Goal: Use online tool/utility: Utilize a website feature to perform a specific function

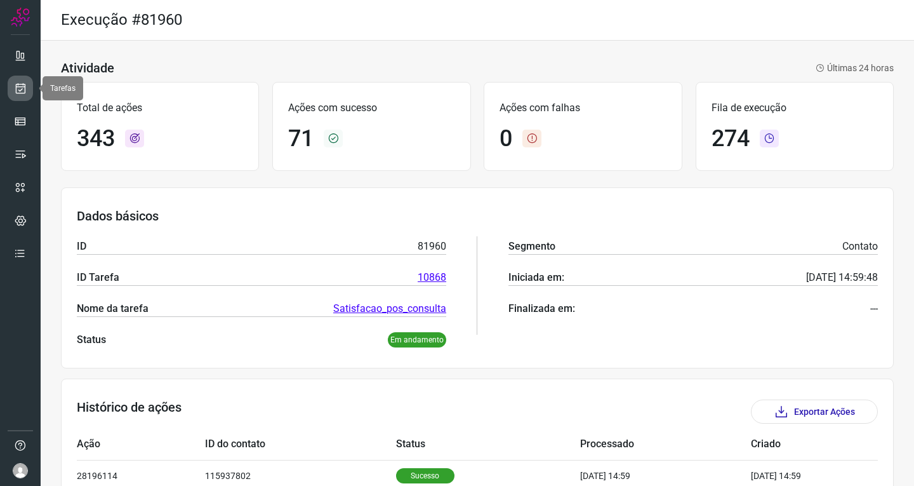
click at [22, 91] on icon at bounding box center [20, 88] width 13 height 13
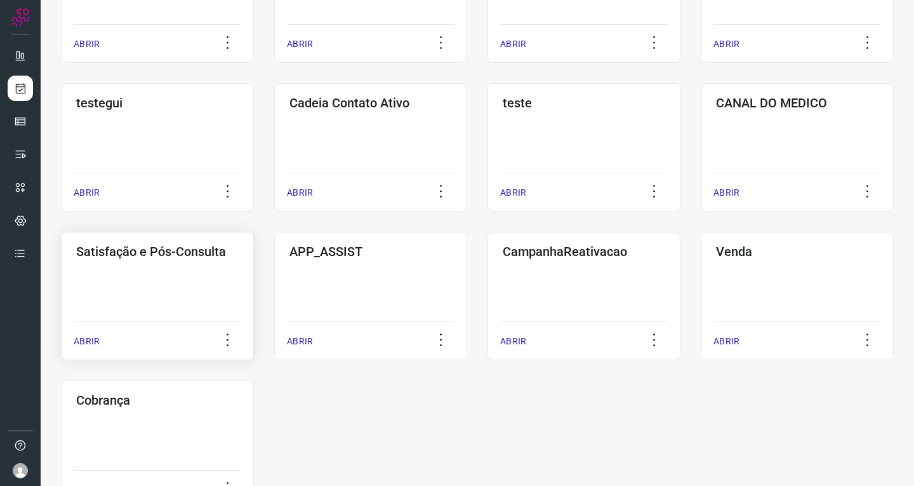
scroll to position [318, 0]
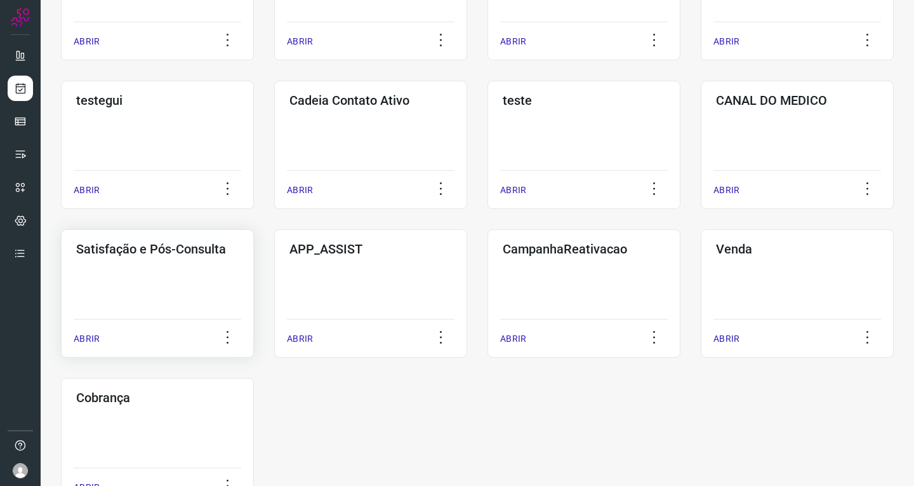
click at [274, 269] on div "Satisfação e Pós-Consulta ABRIR" at bounding box center [370, 293] width 193 height 128
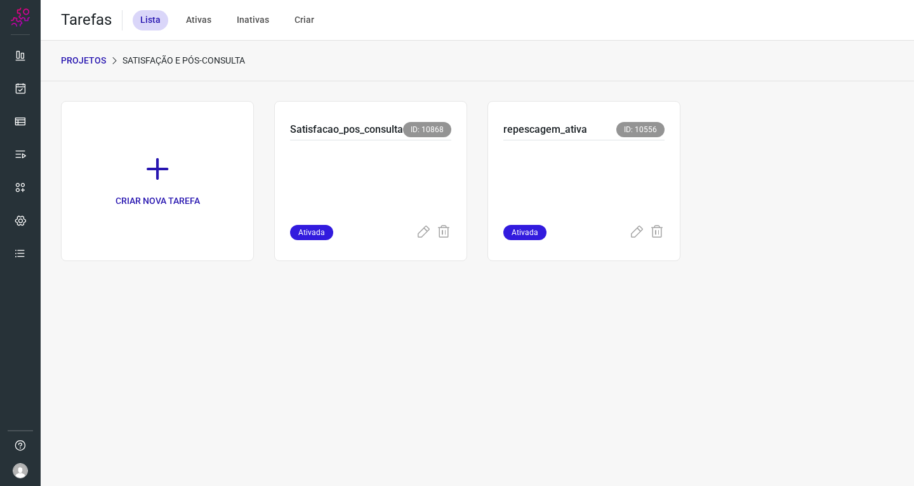
click at [420, 181] on p at bounding box center [370, 180] width 161 height 64
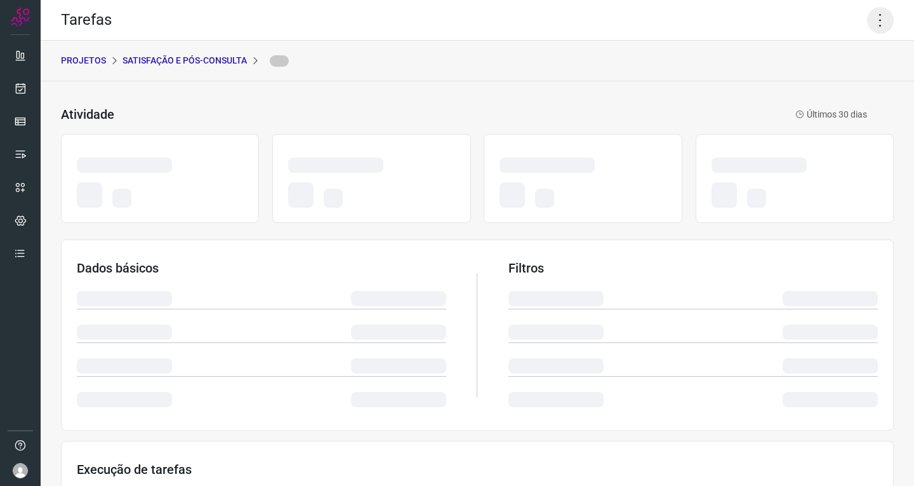
click at [872, 18] on icon at bounding box center [880, 20] width 27 height 27
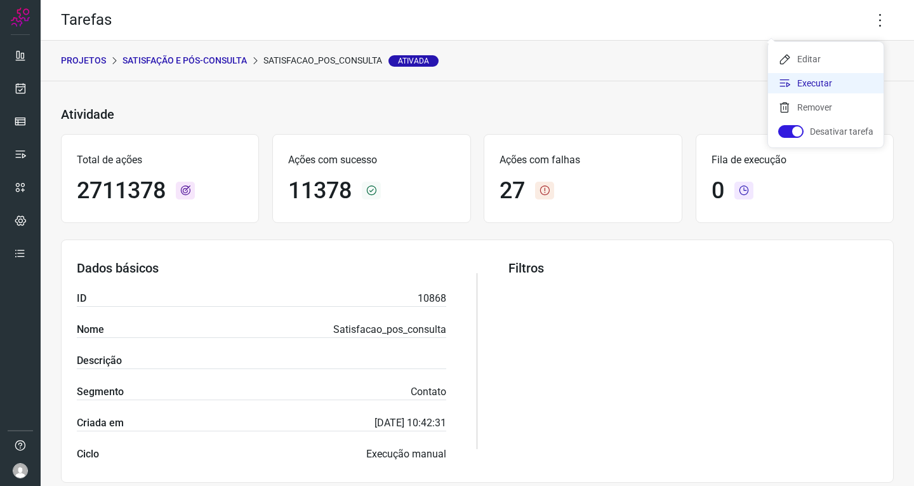
click at [801, 78] on li "Executar" at bounding box center [826, 83] width 116 height 20
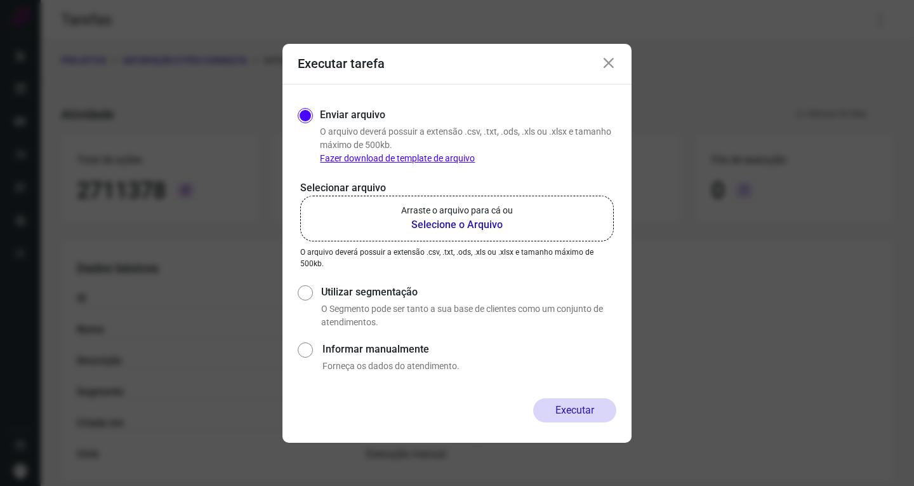
click at [517, 215] on label "Arraste o arquivo para cá ou Selecione o Arquivo" at bounding box center [457, 219] width 314 height 46
click at [0, 0] on input "Arraste o arquivo para cá ou Selecione o Arquivo" at bounding box center [0, 0] width 0 height 0
click at [603, 60] on icon at bounding box center [608, 63] width 15 height 15
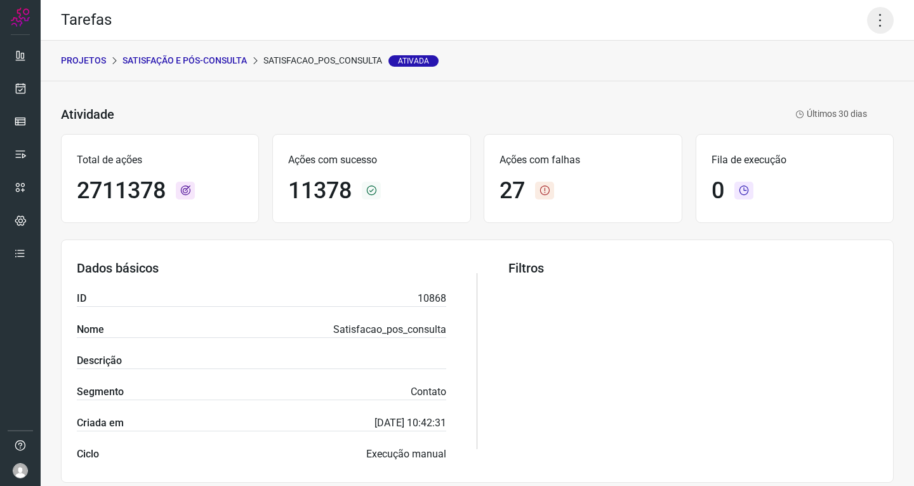
click at [867, 23] on icon at bounding box center [880, 20] width 27 height 27
click at [810, 83] on li "Executar" at bounding box center [826, 83] width 116 height 20
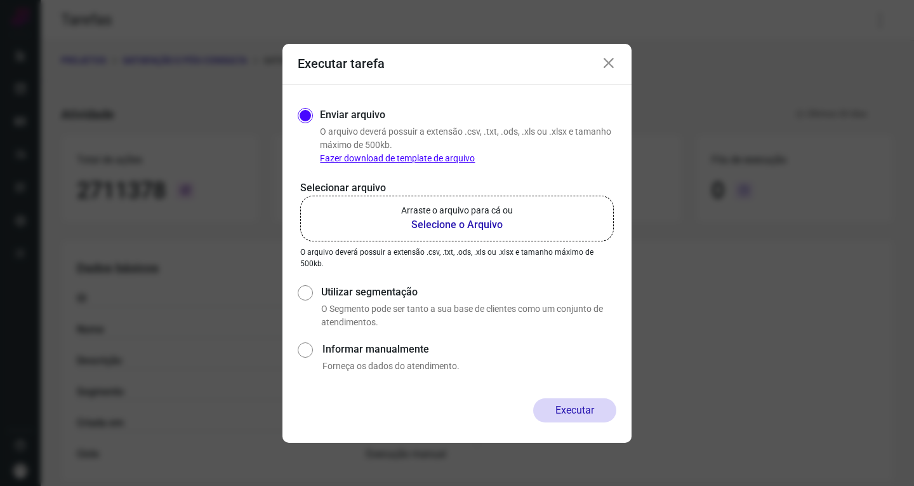
click at [439, 204] on p "Arraste o arquivo para cá ou" at bounding box center [457, 210] width 112 height 13
click at [0, 0] on input "Arraste o arquivo para cá ou Selecione o Arquivo" at bounding box center [0, 0] width 0 height 0
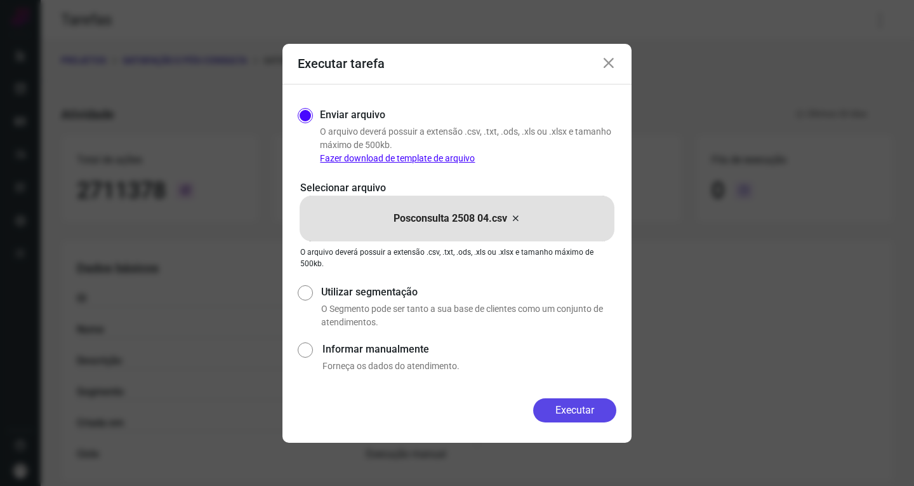
click at [567, 416] on button "Executar" at bounding box center [574, 410] width 83 height 24
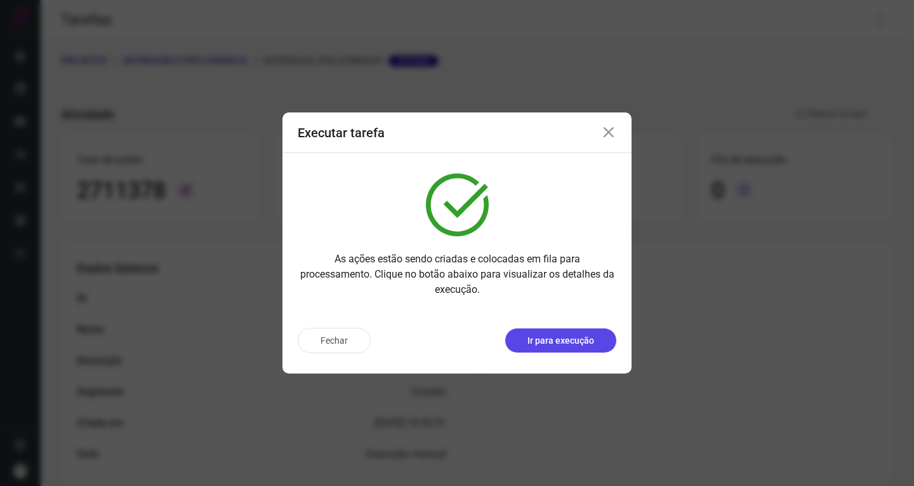
click at [570, 343] on p "Ir para execução" at bounding box center [561, 340] width 67 height 13
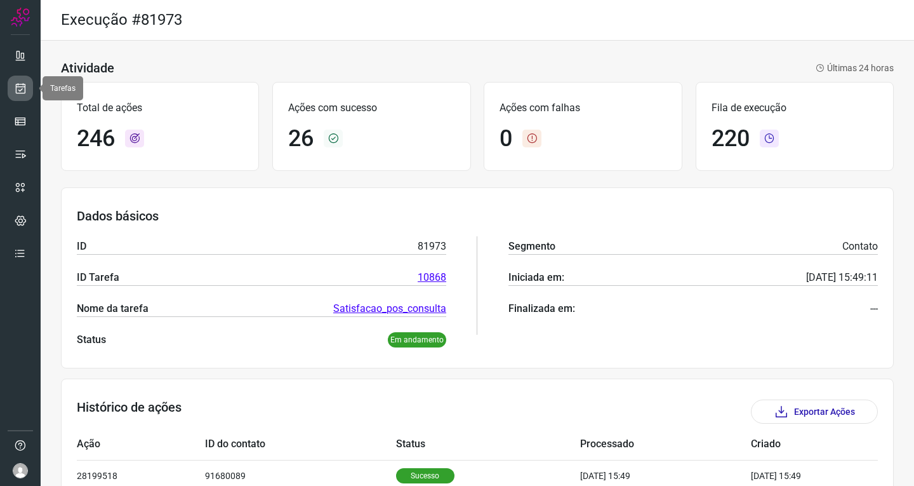
click at [22, 78] on link at bounding box center [20, 88] width 25 height 25
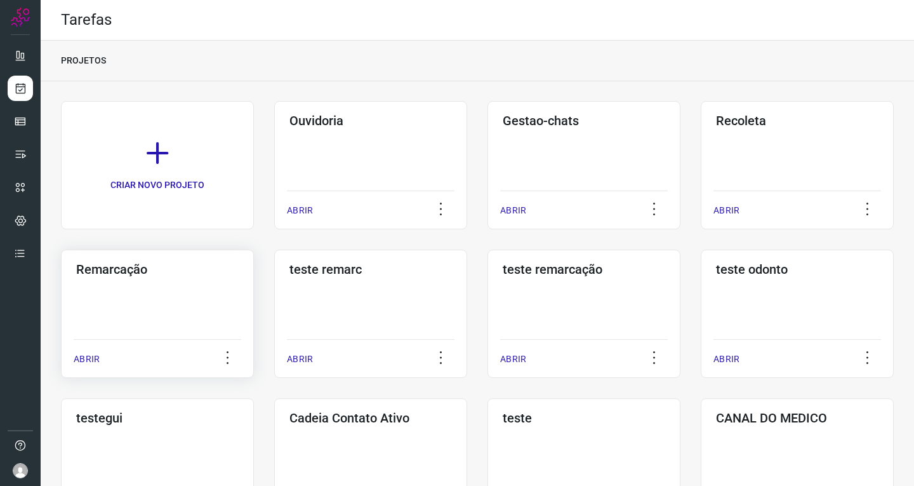
scroll to position [318, 0]
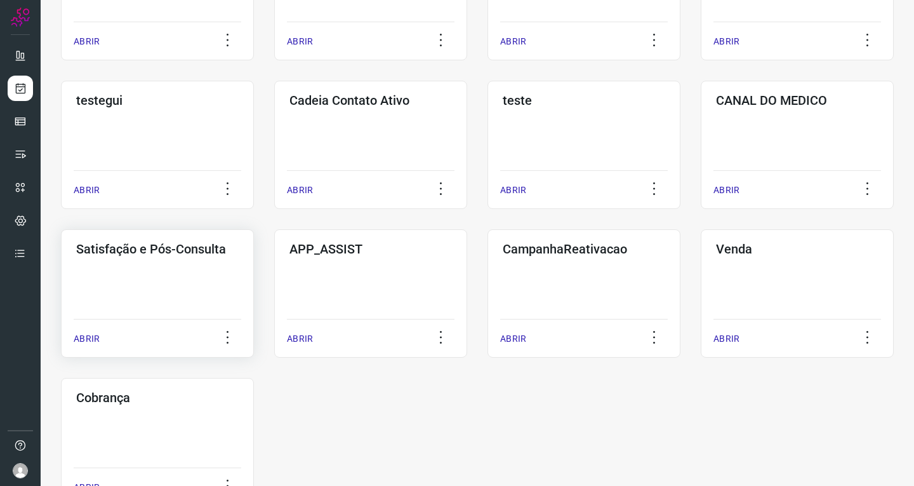
click at [274, 280] on div "Satisfação e Pós-Consulta ABRIR" at bounding box center [370, 293] width 193 height 128
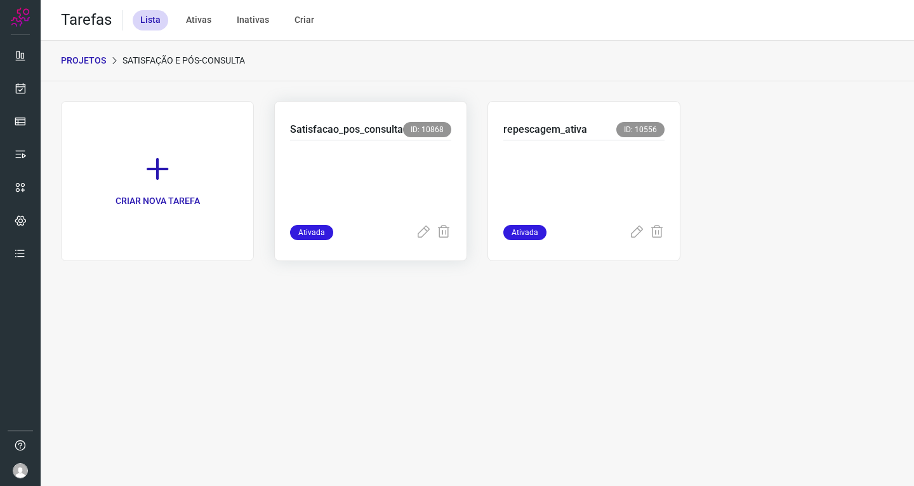
click at [365, 186] on p at bounding box center [370, 180] width 161 height 64
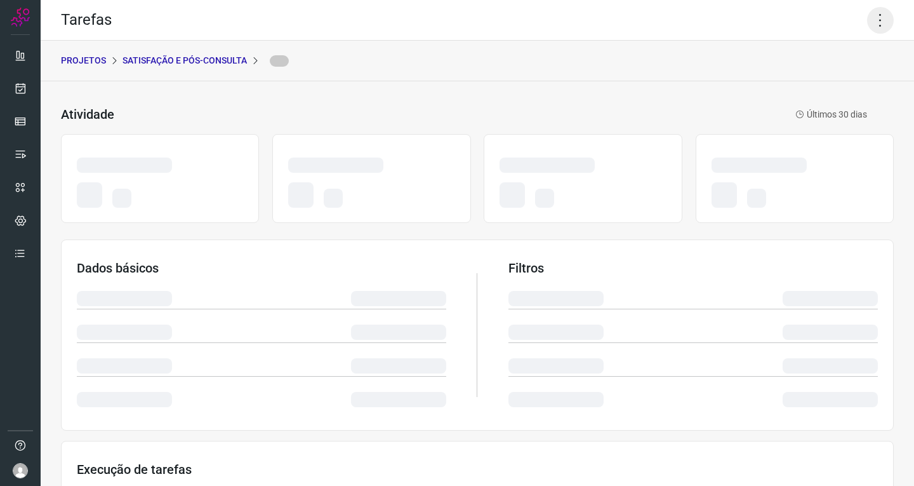
click at [874, 27] on icon at bounding box center [880, 20] width 27 height 27
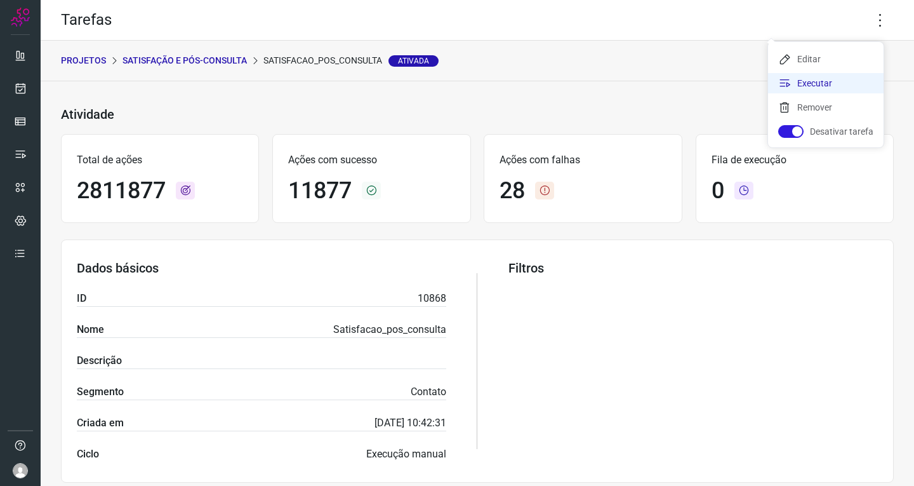
click at [810, 83] on li "Executar" at bounding box center [826, 83] width 116 height 20
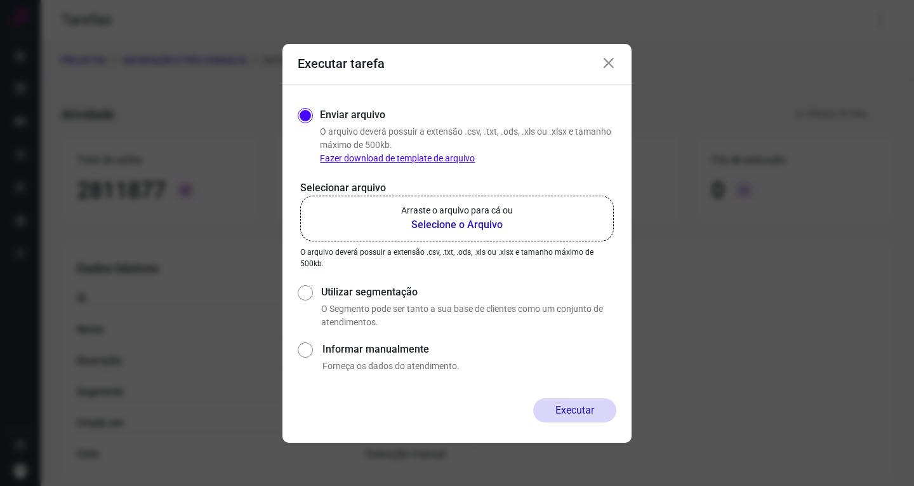
click at [446, 218] on b "Selecione o Arquivo" at bounding box center [457, 224] width 112 height 15
click at [0, 0] on input "Arraste o arquivo para cá ou Selecione o Arquivo" at bounding box center [0, 0] width 0 height 0
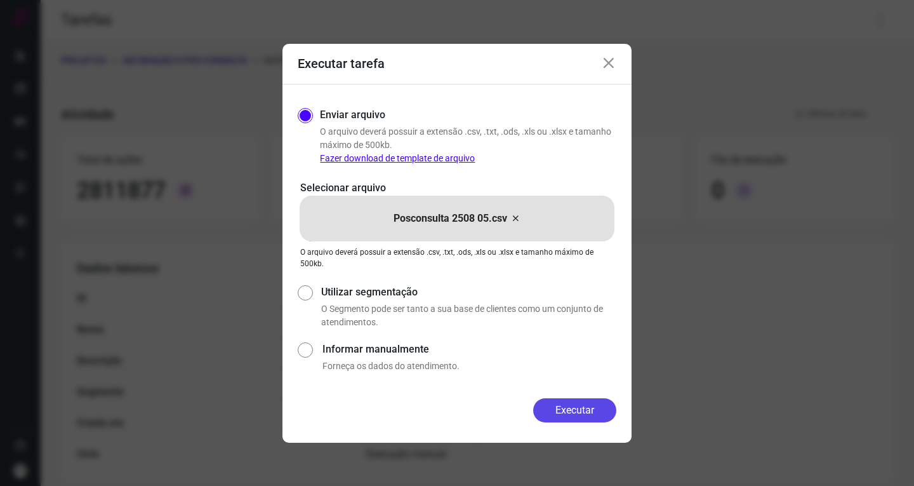
click at [565, 403] on button "Executar" at bounding box center [574, 410] width 83 height 24
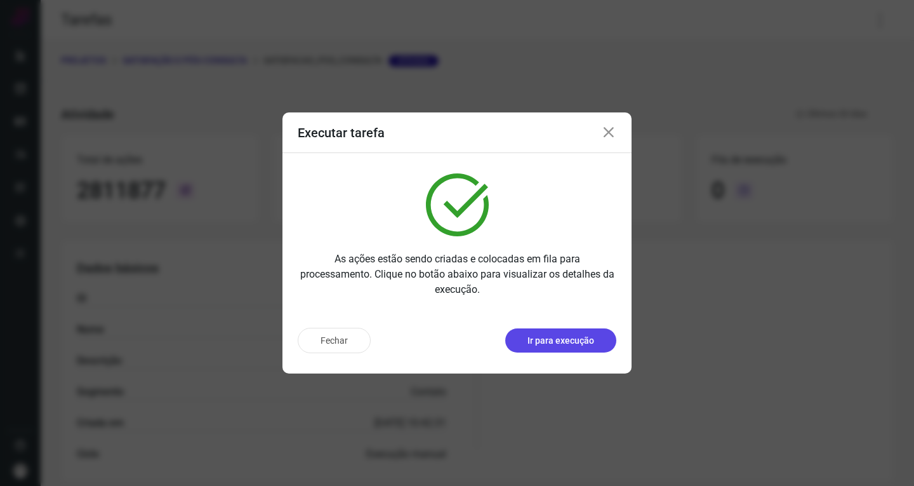
click at [574, 345] on p "Ir para execução" at bounding box center [561, 340] width 67 height 13
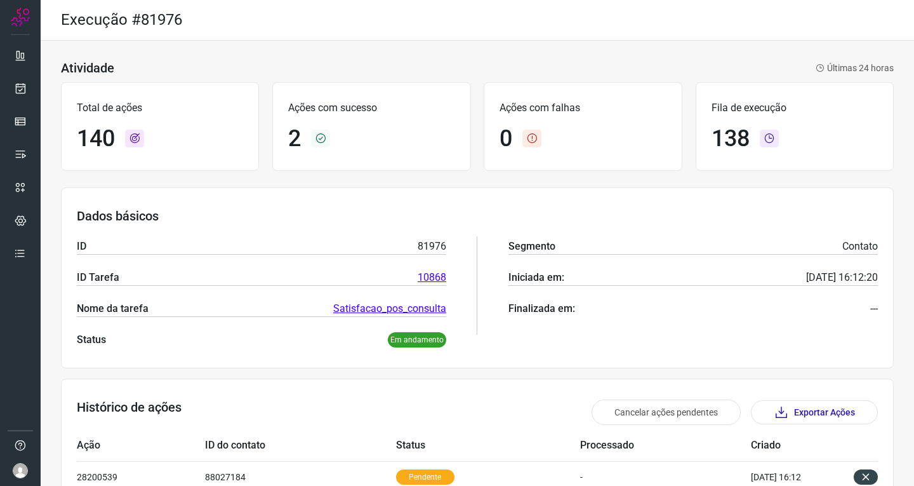
click at [425, 70] on div "Atividade Últimas 24 horas" at bounding box center [477, 67] width 833 height 15
